Goal: Task Accomplishment & Management: Manage account settings

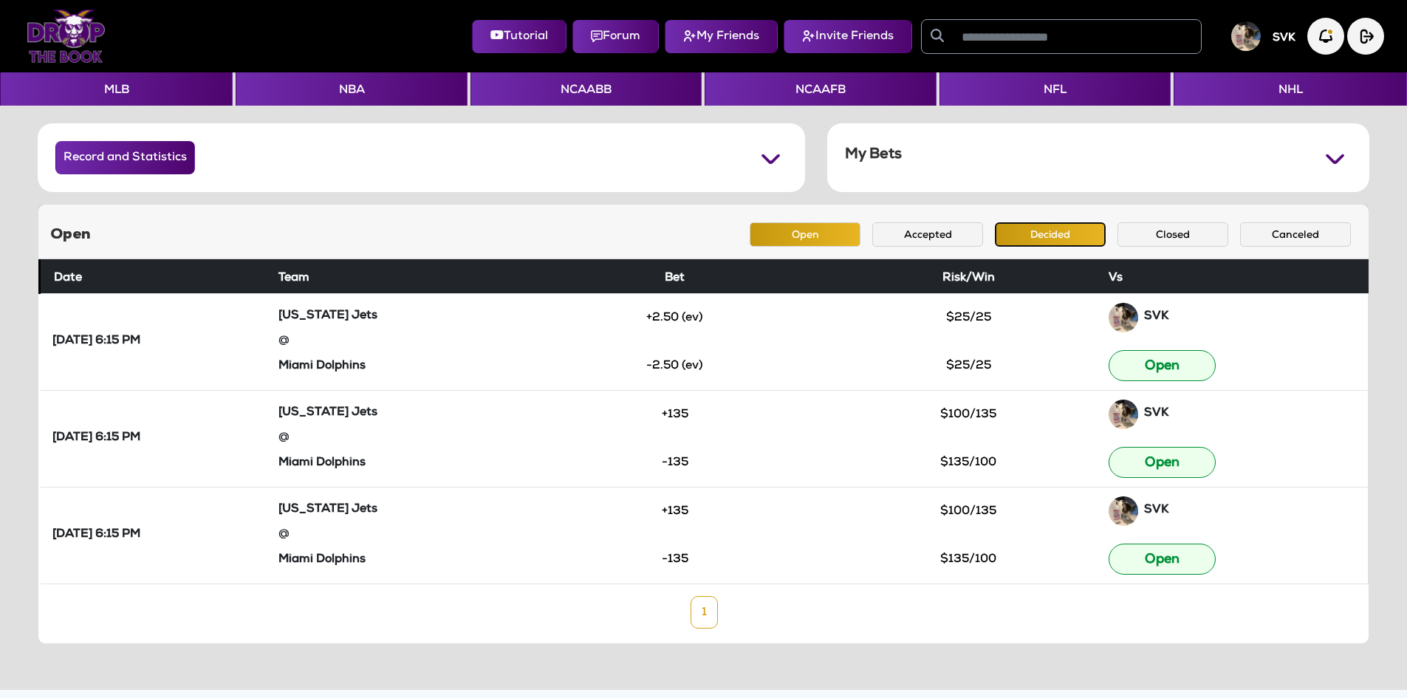
click at [1040, 238] on button "Decided" at bounding box center [1050, 234] width 111 height 24
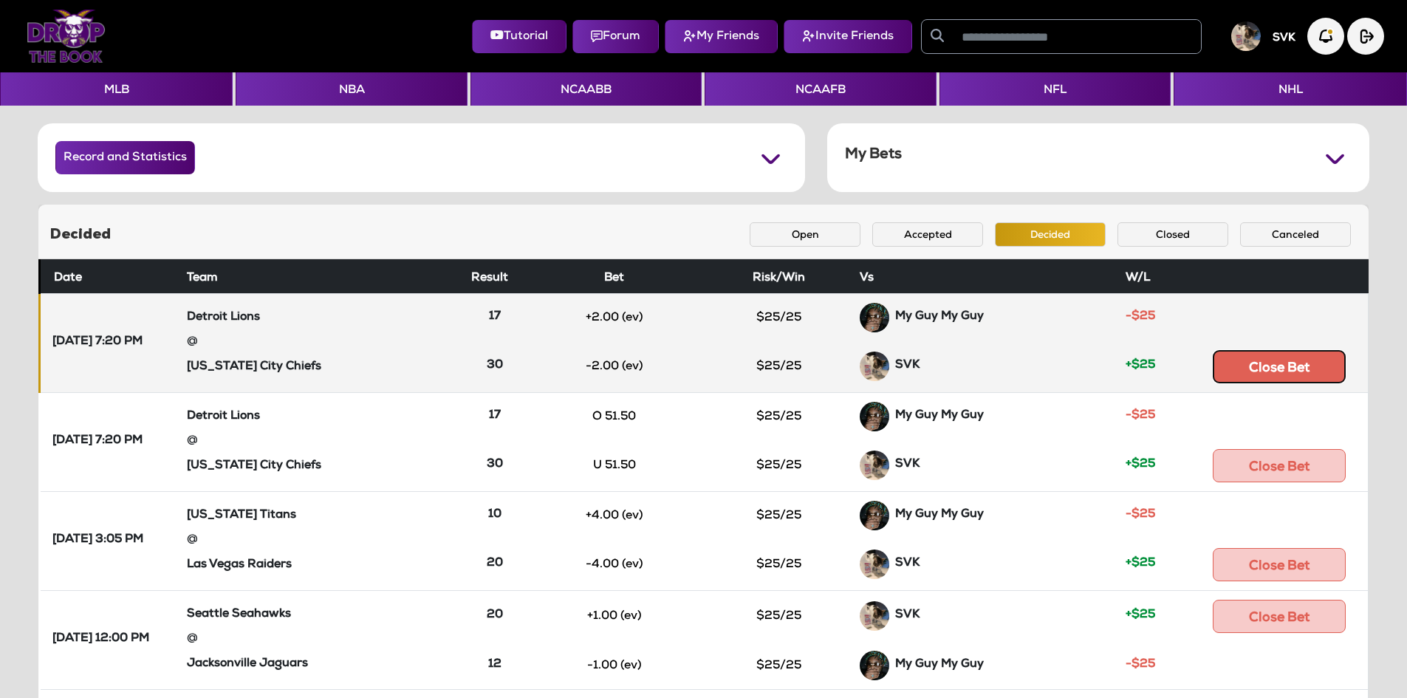
click at [1294, 378] on button "Close Bet" at bounding box center [1279, 366] width 133 height 33
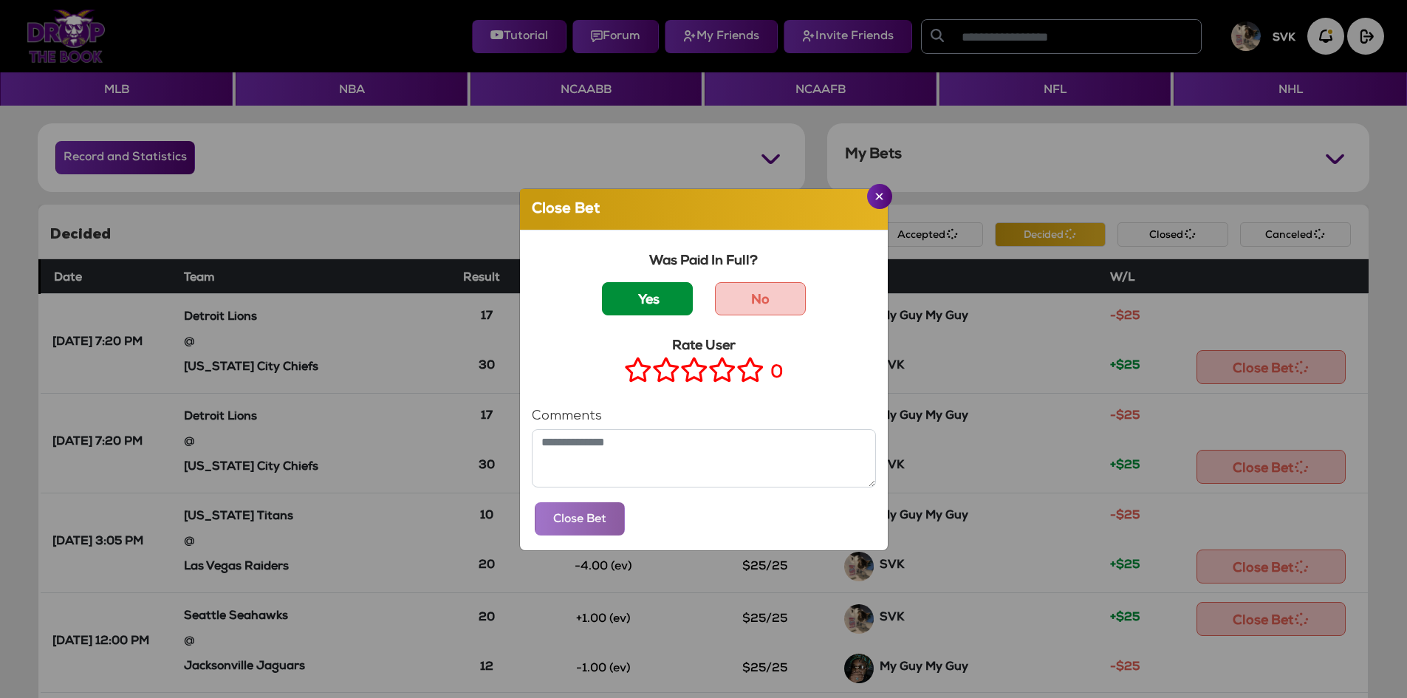
click at [665, 311] on label "Yes" at bounding box center [647, 298] width 91 height 33
click at [744, 376] on icon at bounding box center [750, 369] width 28 height 18
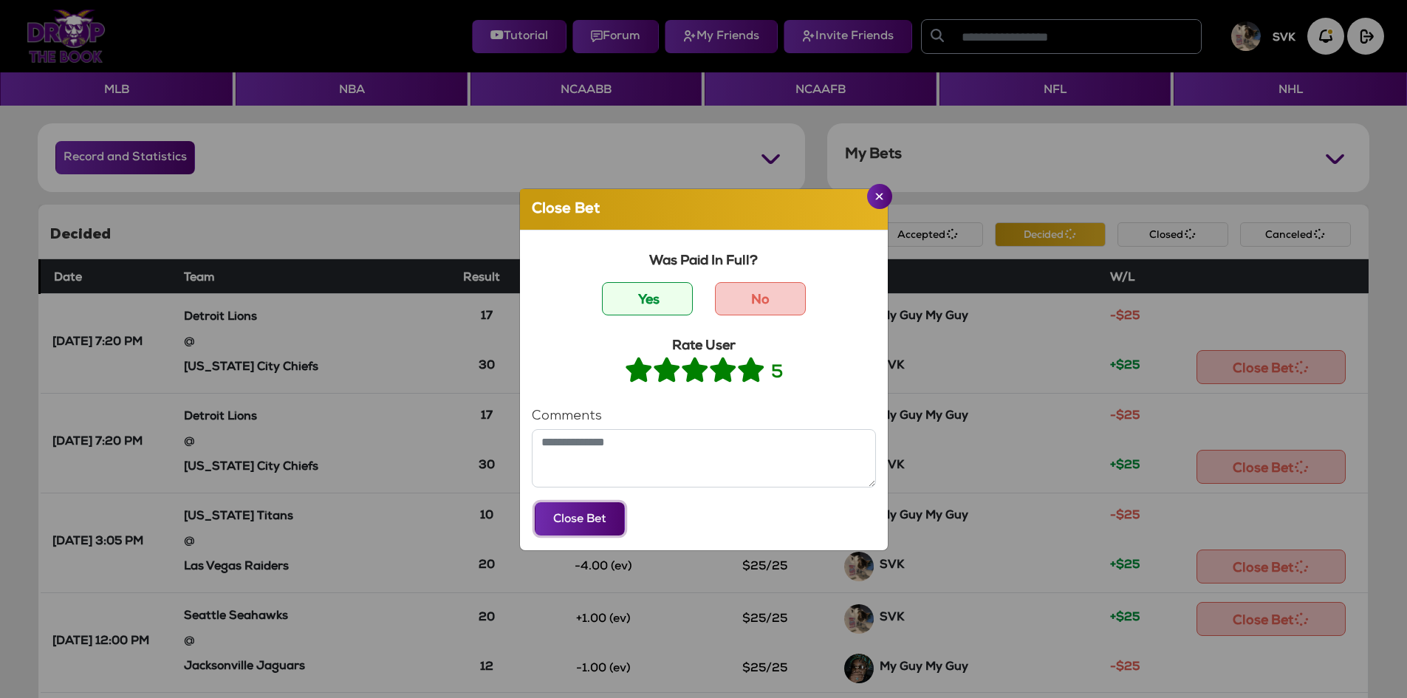
click at [550, 527] on button "Close Bet" at bounding box center [580, 518] width 90 height 33
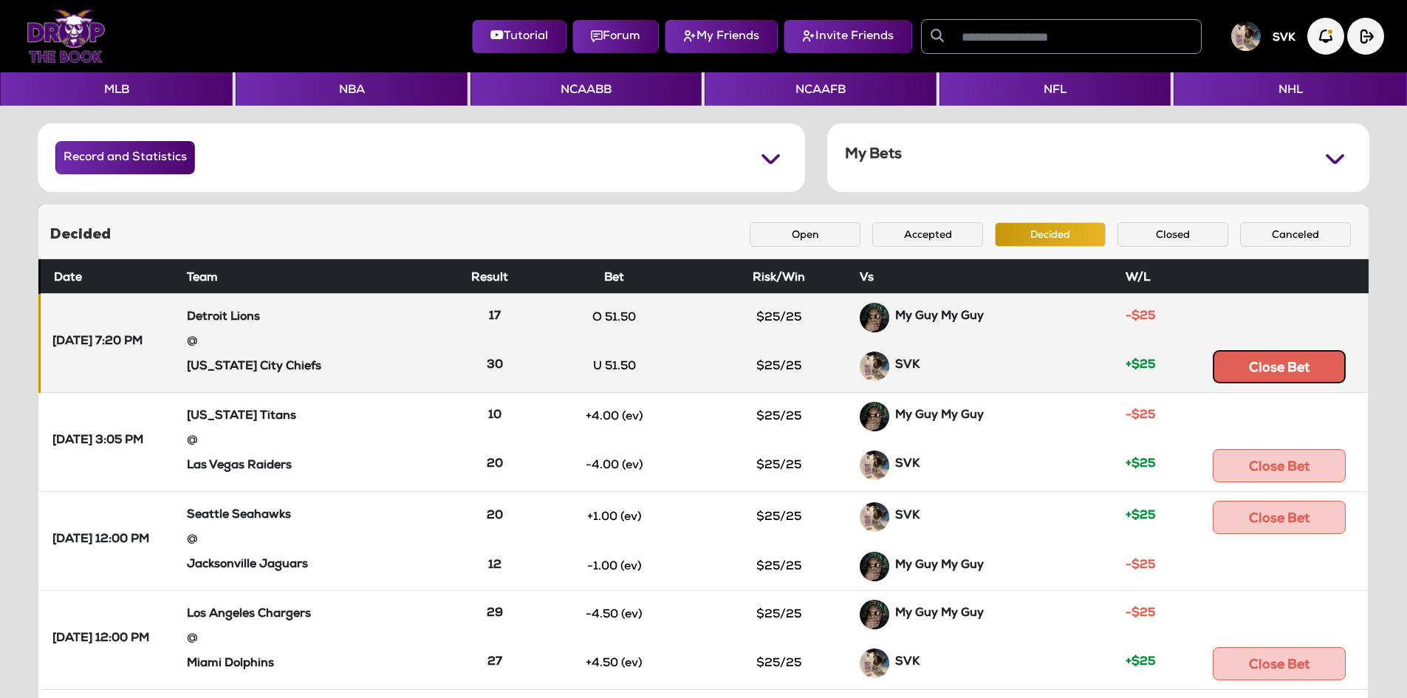
click at [1289, 373] on button "Close Bet" at bounding box center [1279, 366] width 133 height 33
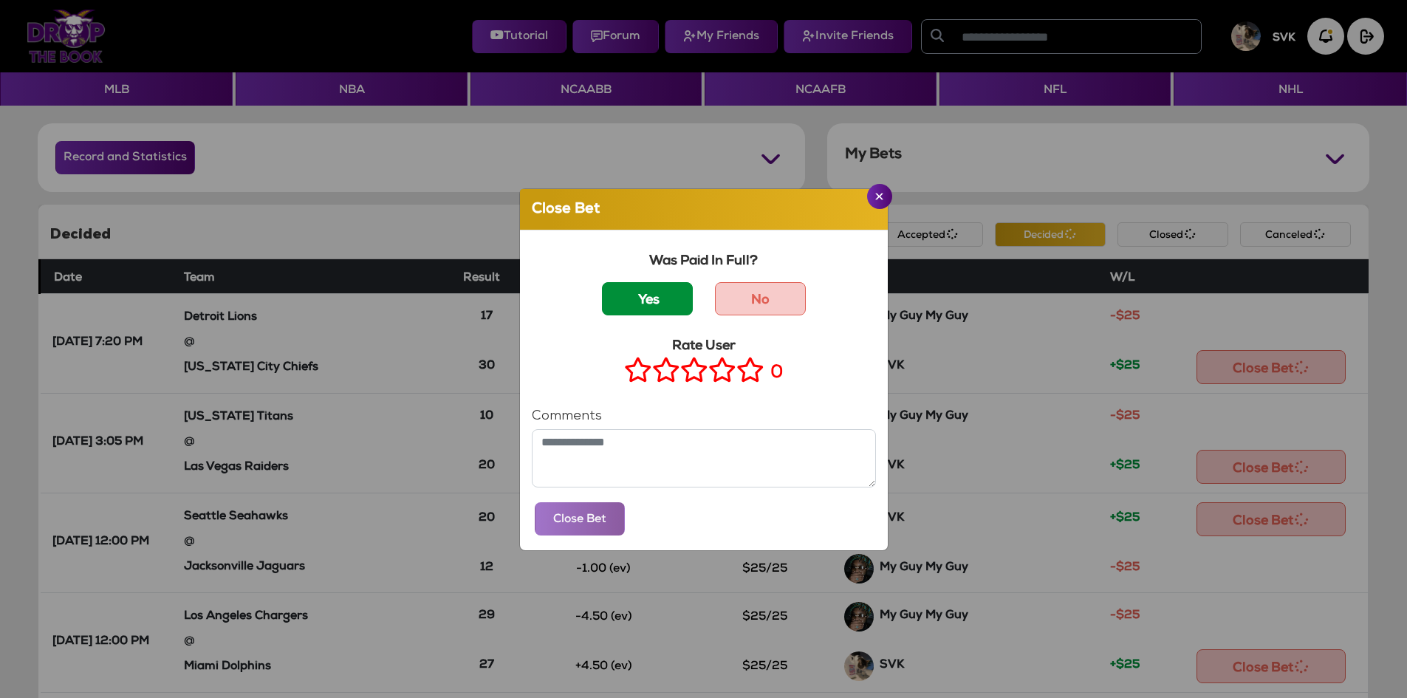
click at [617, 306] on label "Yes" at bounding box center [647, 298] width 91 height 33
click at [741, 377] on icon at bounding box center [750, 369] width 28 height 18
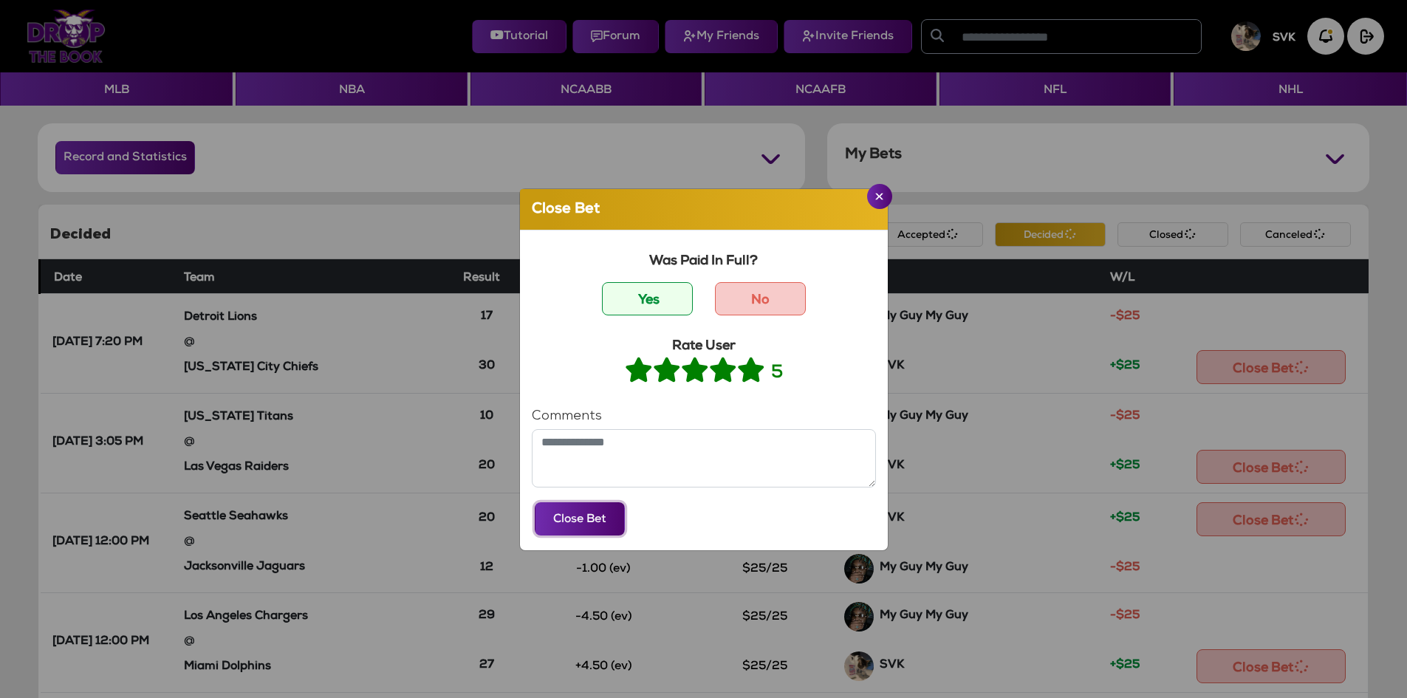
click at [611, 510] on button "Close Bet" at bounding box center [580, 518] width 90 height 33
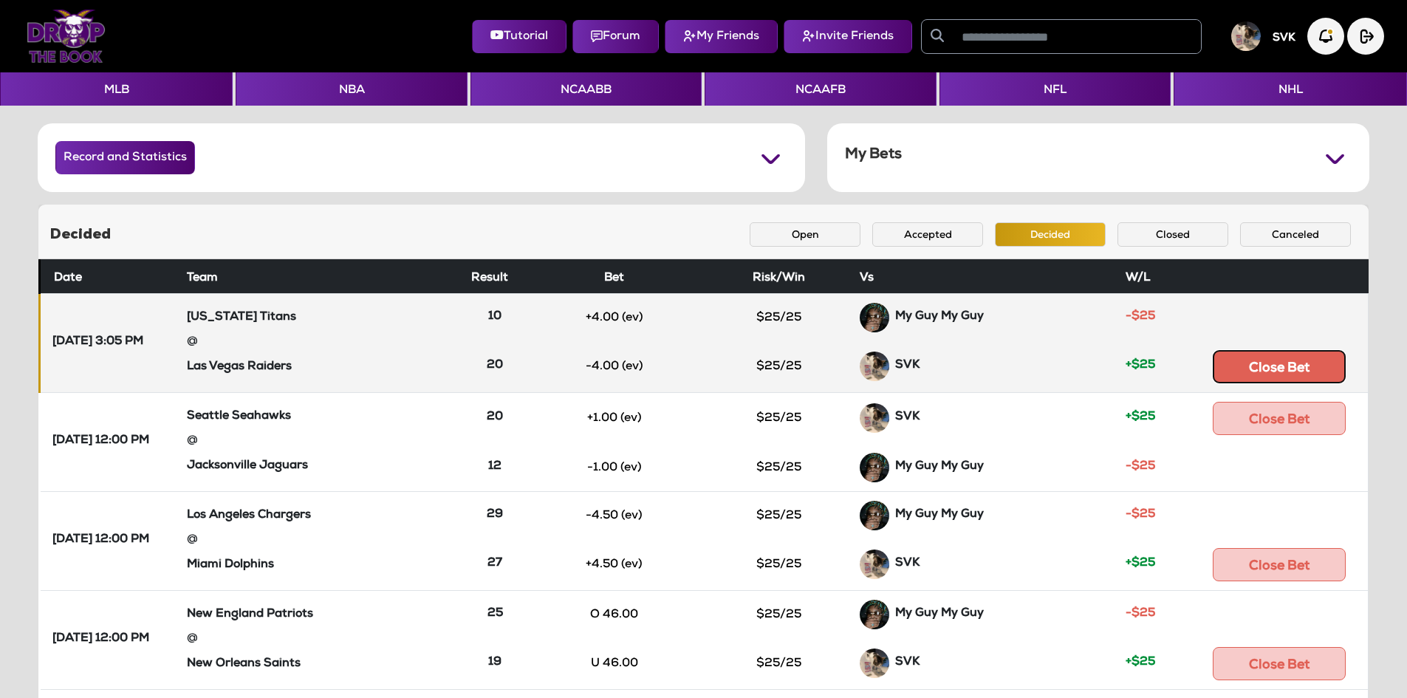
click at [1321, 374] on button "Close Bet" at bounding box center [1279, 366] width 133 height 33
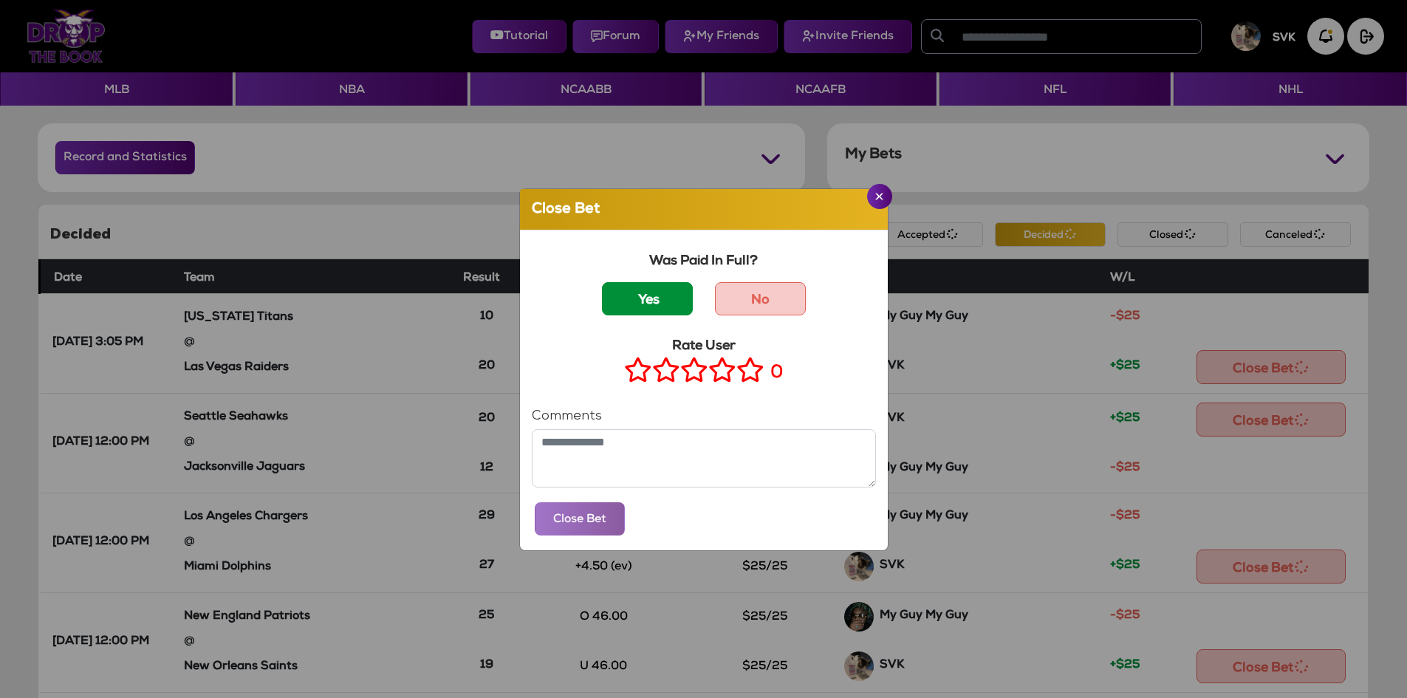
click at [620, 312] on label "Yes" at bounding box center [647, 298] width 91 height 33
click at [737, 376] on icon at bounding box center [750, 369] width 28 height 18
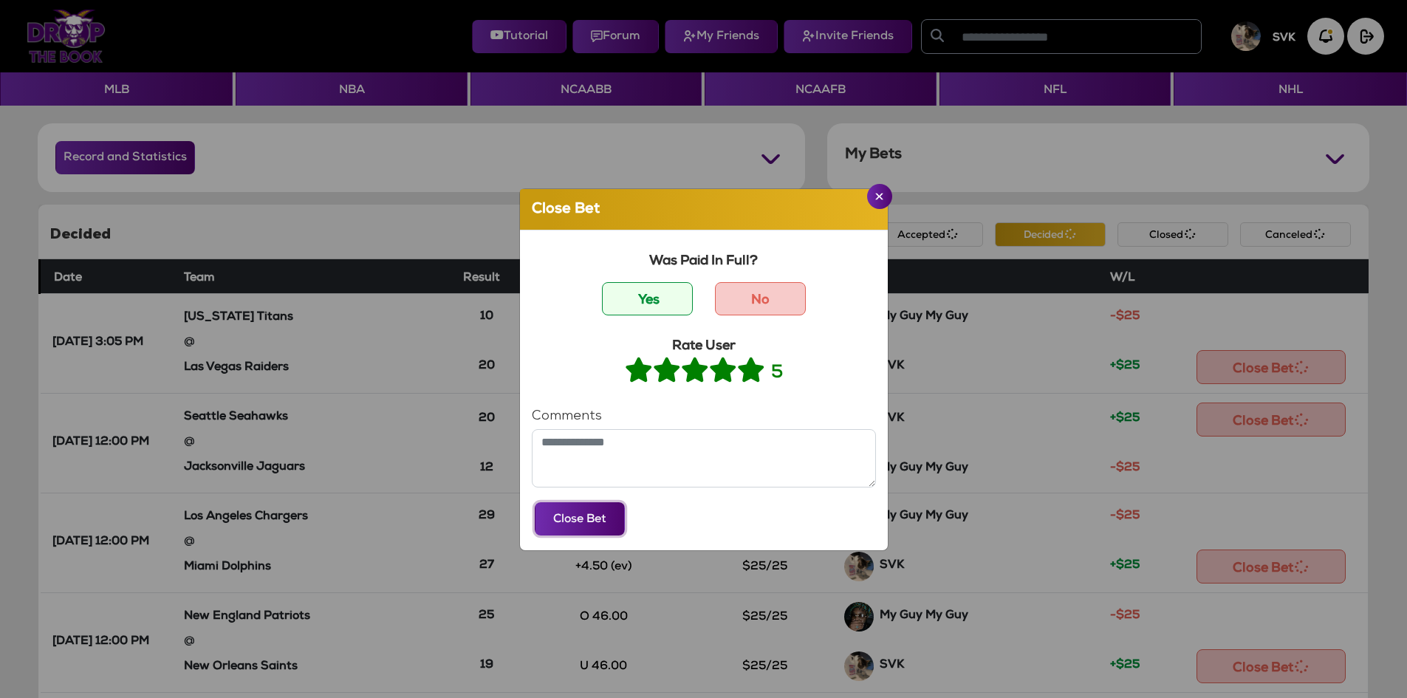
click at [580, 517] on button "Close Bet" at bounding box center [580, 518] width 90 height 33
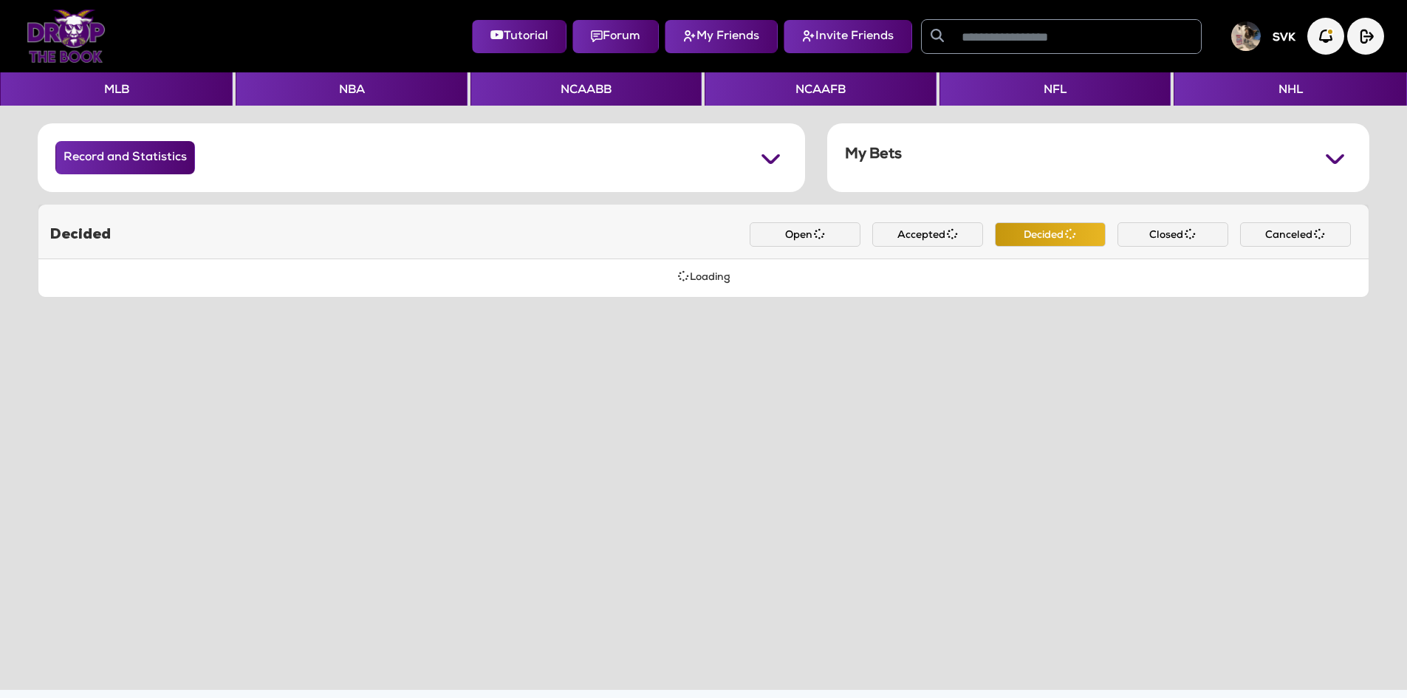
click button "Close Bet"
click label "Yes"
click icon
click button "Close Bet"
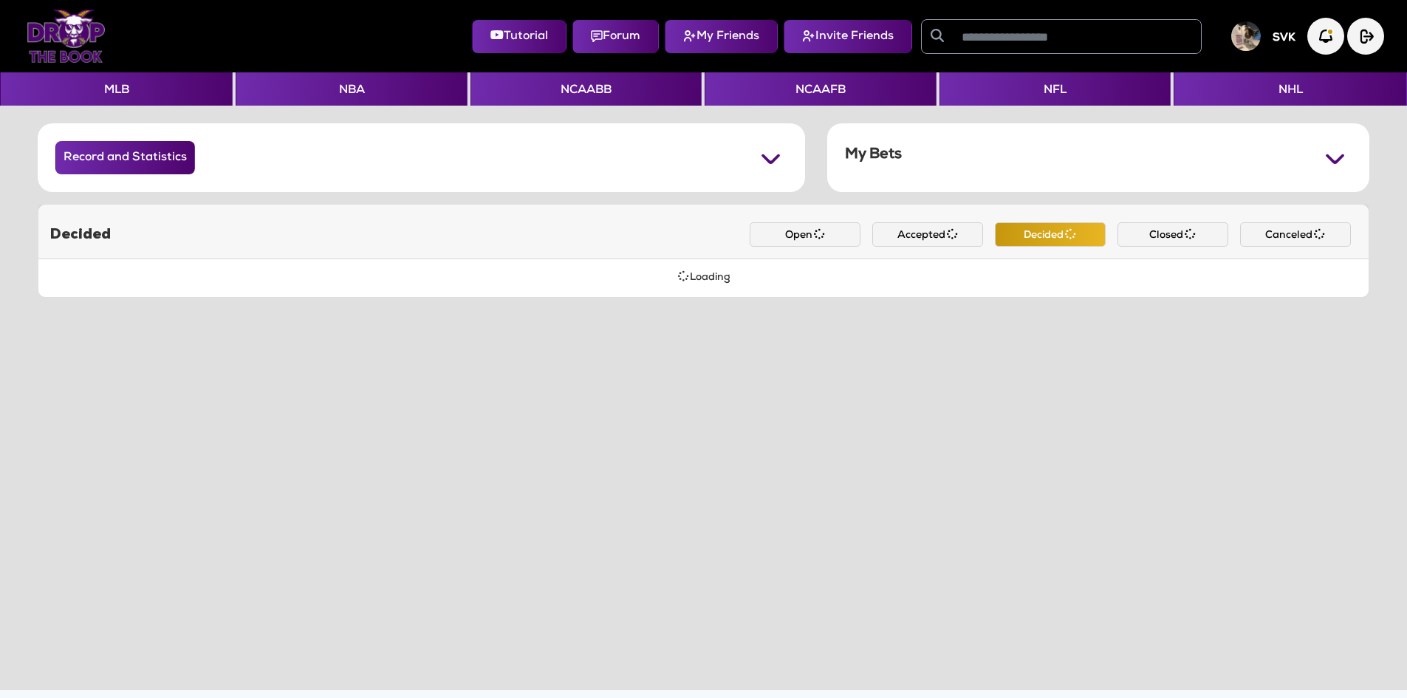
click label "Yes"
click icon
click button "Close Bet"
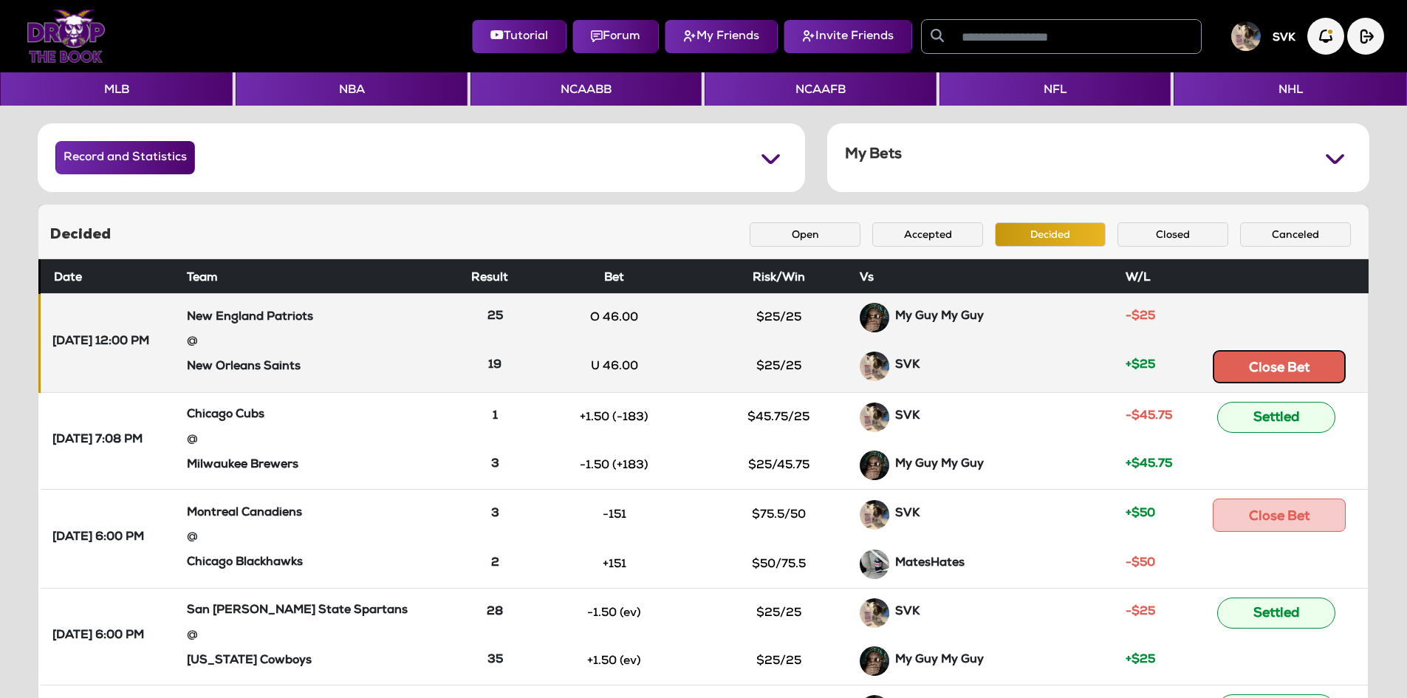
click at [1253, 373] on button "Close Bet" at bounding box center [1279, 366] width 133 height 33
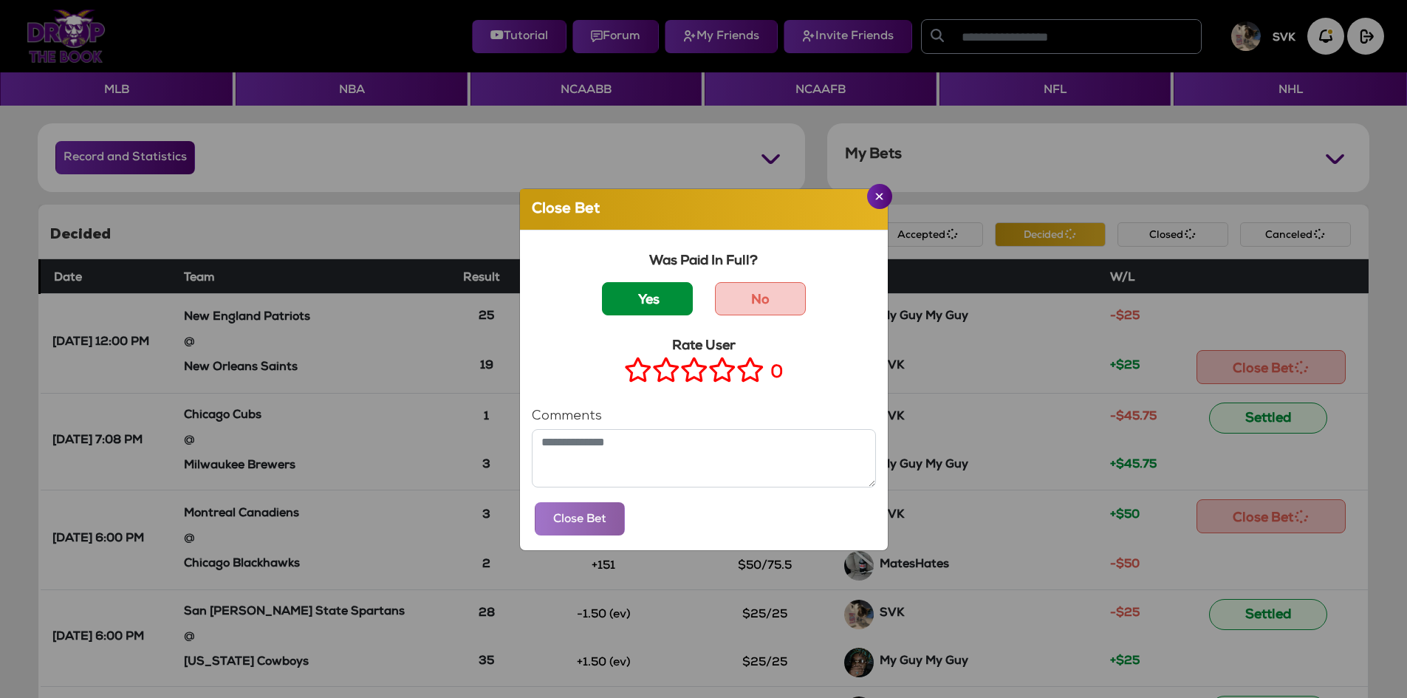
click at [610, 301] on label "Yes" at bounding box center [647, 298] width 91 height 33
click at [745, 367] on icon at bounding box center [750, 369] width 28 height 18
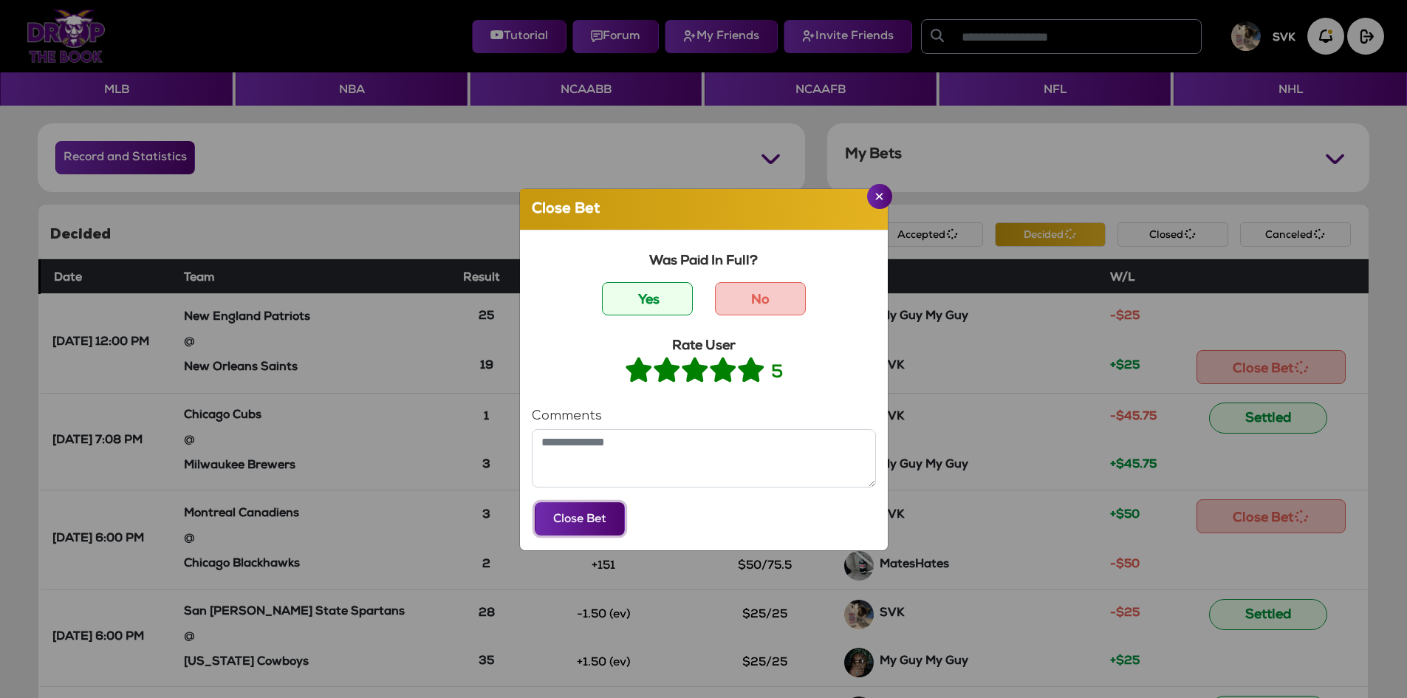
click at [603, 510] on button "Close Bet" at bounding box center [580, 518] width 90 height 33
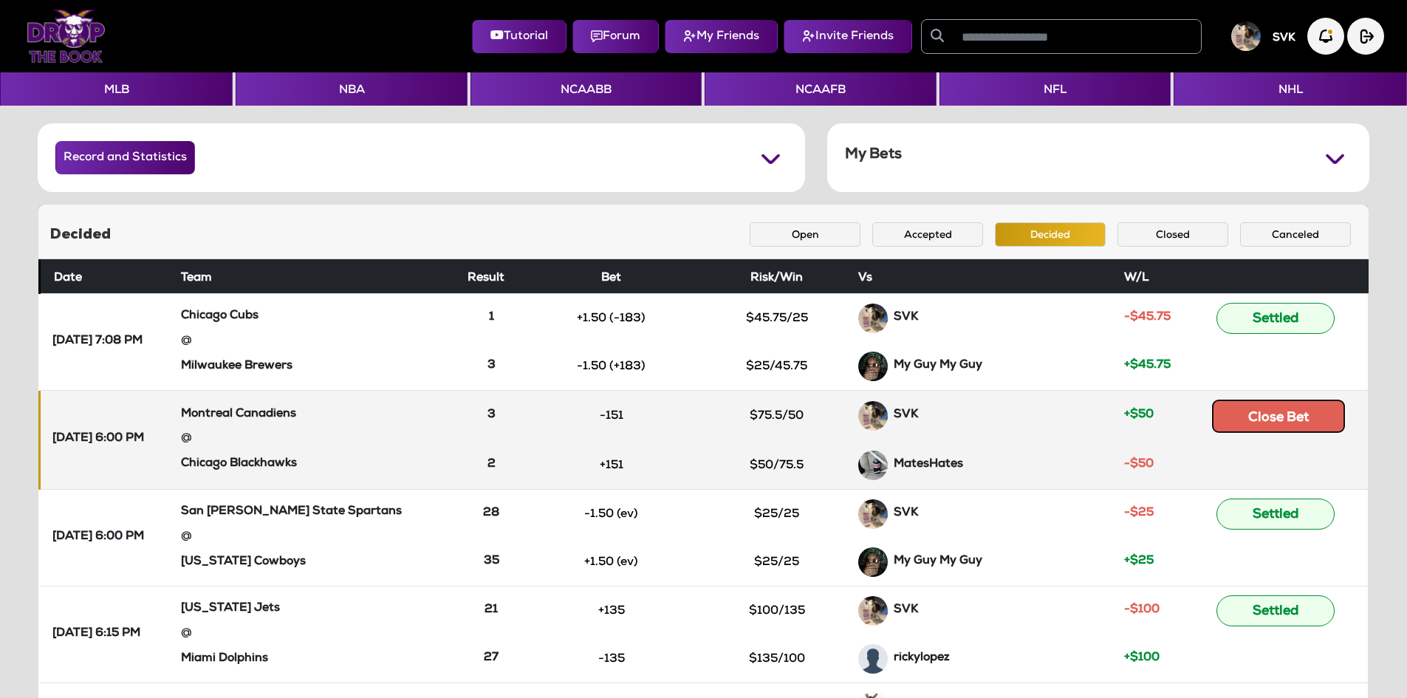
click at [1246, 405] on button "Close Bet" at bounding box center [1278, 416] width 133 height 33
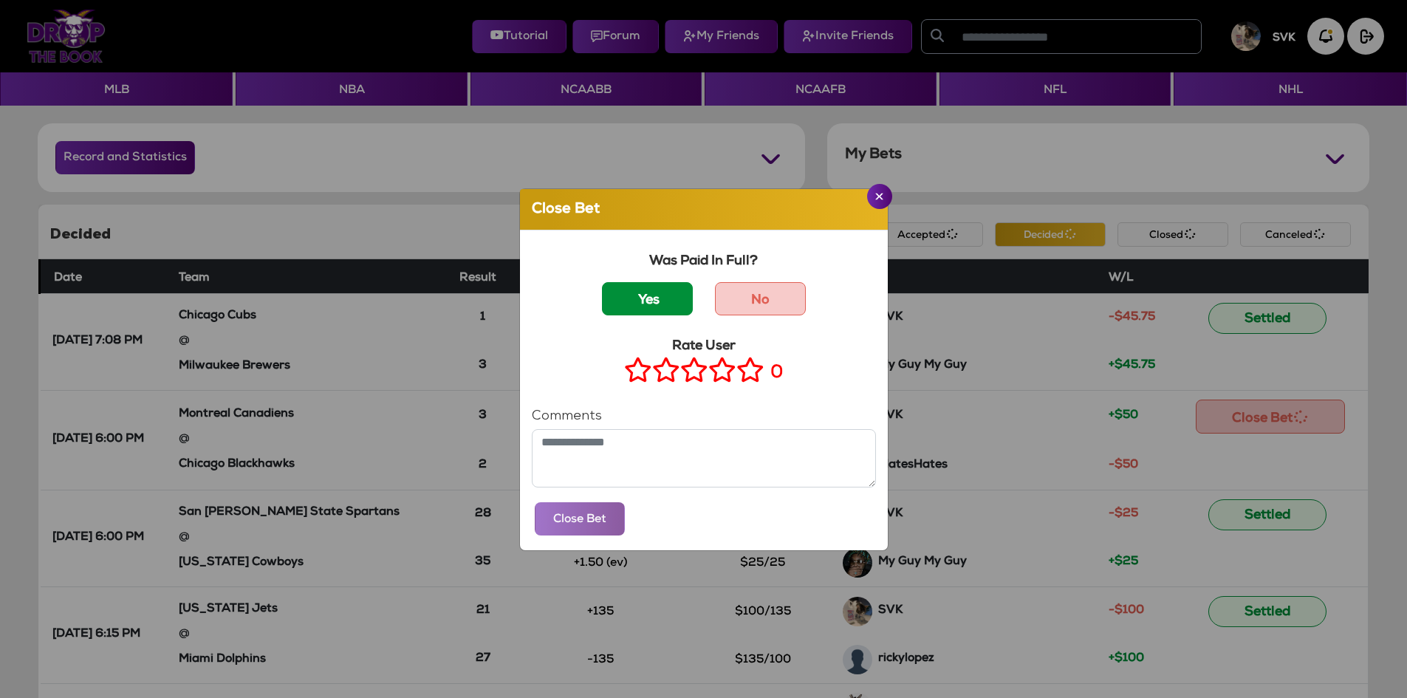
drag, startPoint x: 645, startPoint y: 287, endPoint x: 658, endPoint y: 298, distance: 17.3
click at [645, 287] on label "Yes" at bounding box center [647, 298] width 91 height 33
click at [747, 370] on icon at bounding box center [750, 369] width 28 height 18
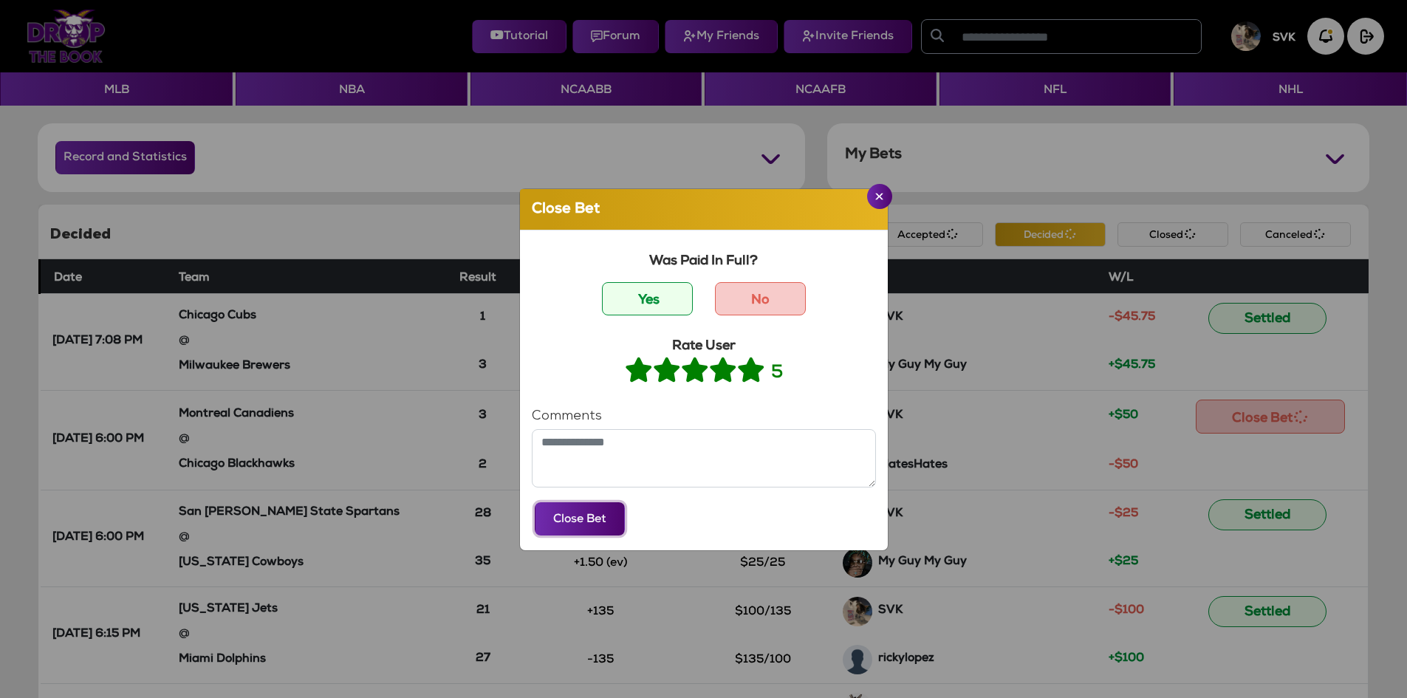
click at [600, 522] on button "Close Bet" at bounding box center [580, 518] width 90 height 33
